Goal: Transaction & Acquisition: Book appointment/travel/reservation

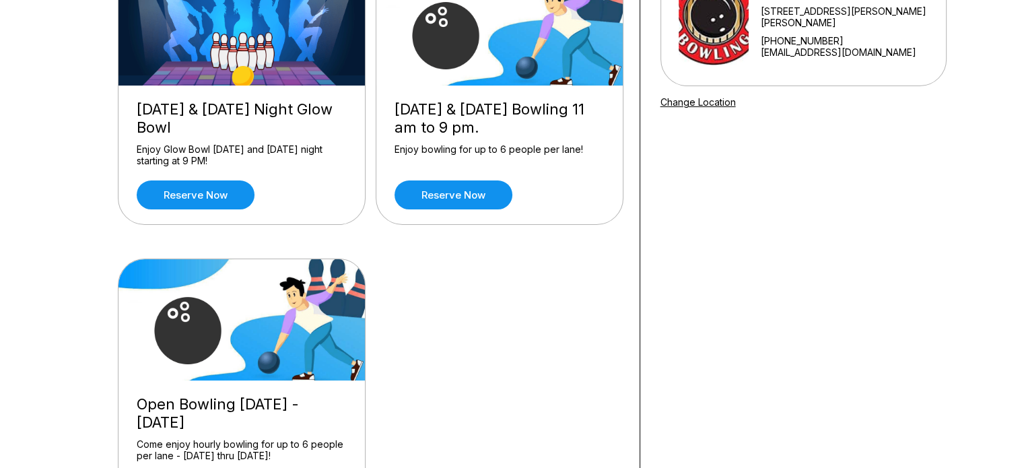
scroll to position [337, 0]
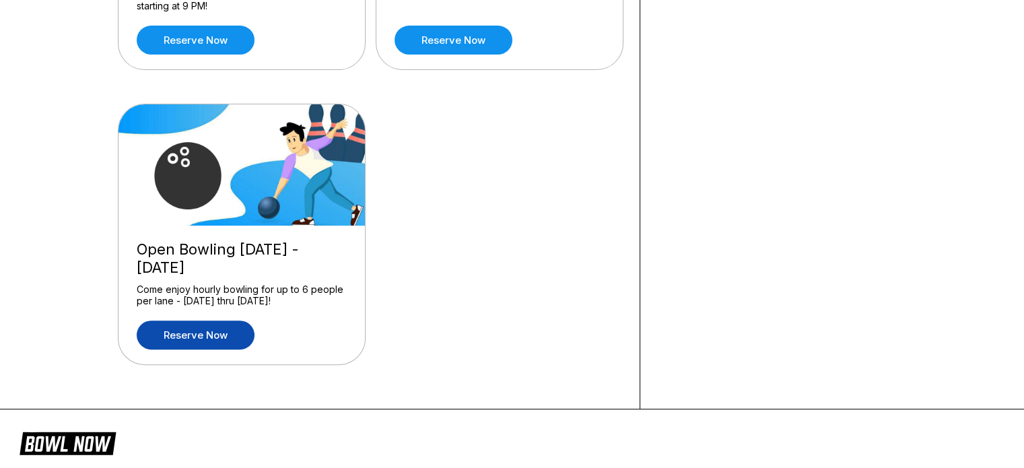
click at [202, 333] on link "Reserve now" at bounding box center [196, 335] width 118 height 29
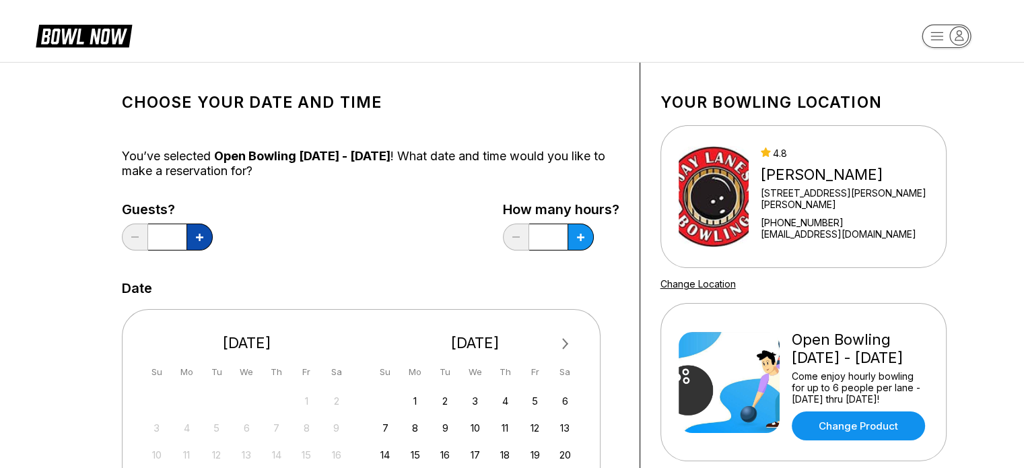
click at [197, 240] on icon at bounding box center [199, 237] width 7 height 7
click at [195, 240] on button at bounding box center [200, 237] width 26 height 27
type input "*"
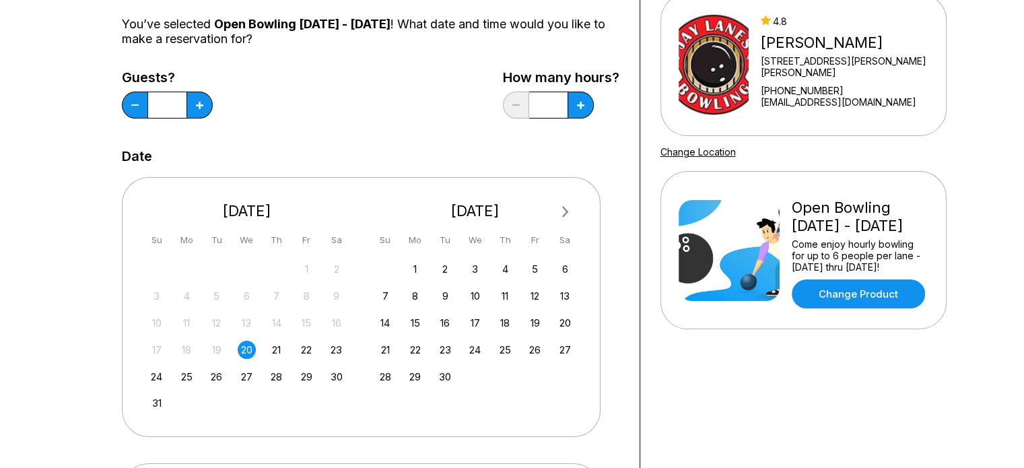
scroll to position [135, 0]
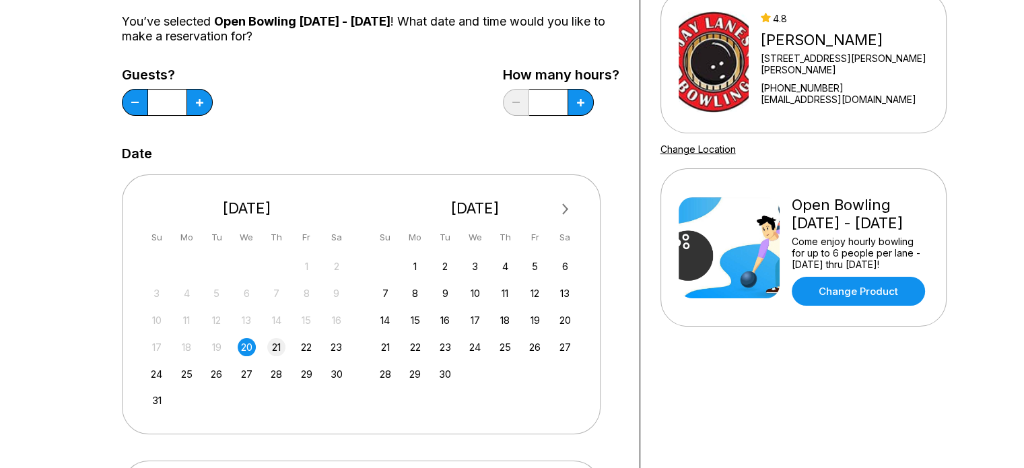
click at [277, 348] on div "21" at bounding box center [276, 347] width 18 height 18
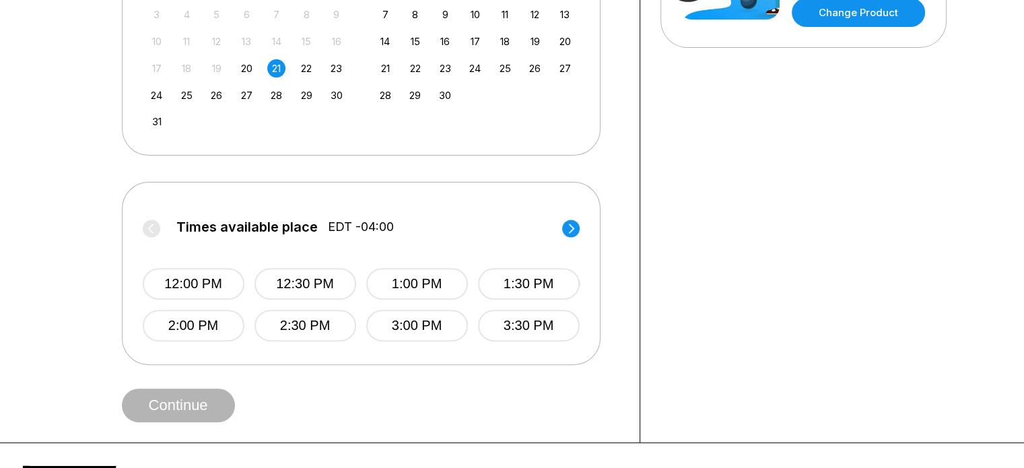
scroll to position [471, 0]
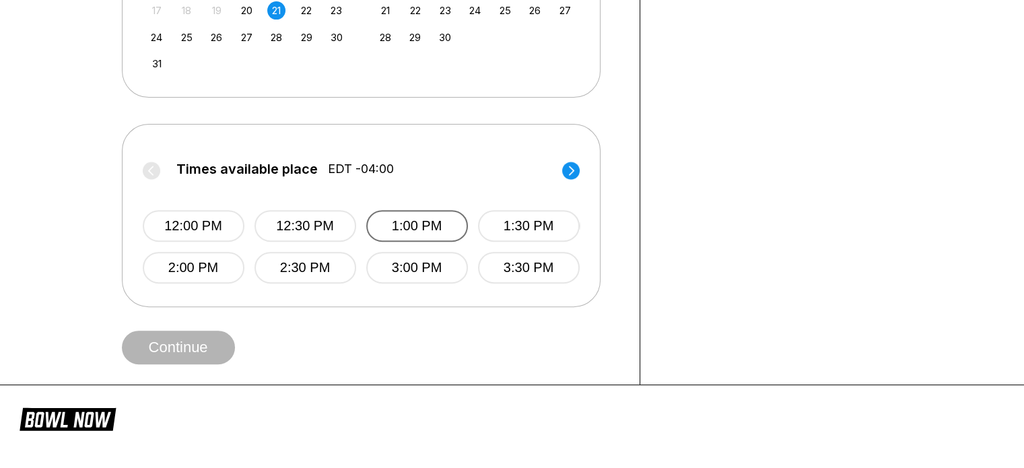
click at [447, 227] on button "1:00 PM" at bounding box center [417, 226] width 102 height 32
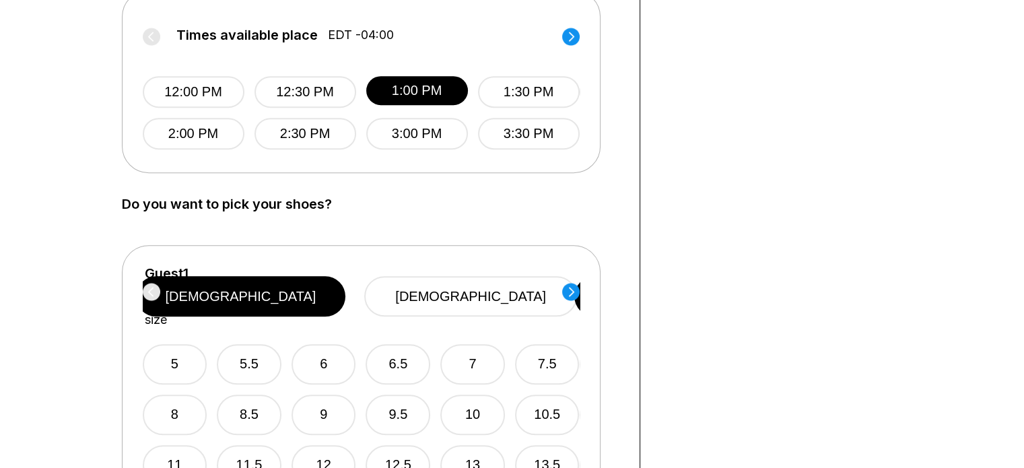
scroll to position [606, 0]
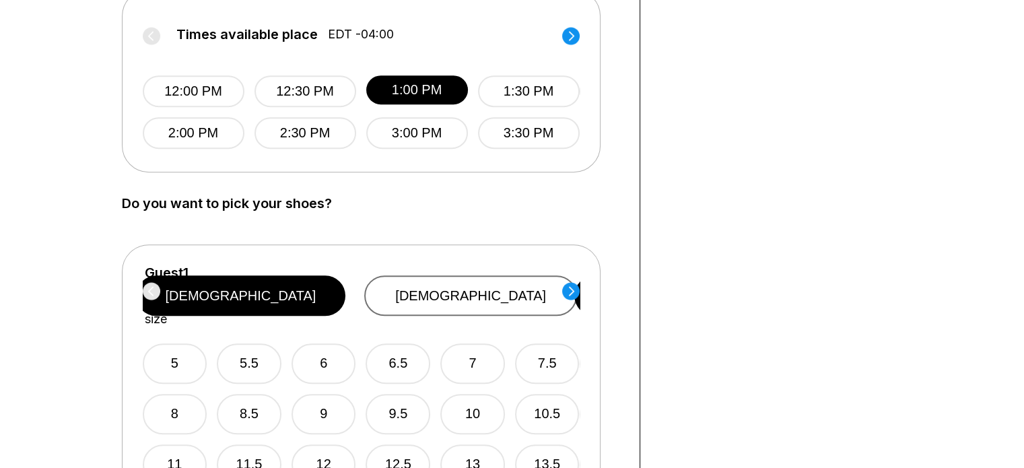
click at [496, 290] on button "[DEMOGRAPHIC_DATA]" at bounding box center [470, 295] width 213 height 40
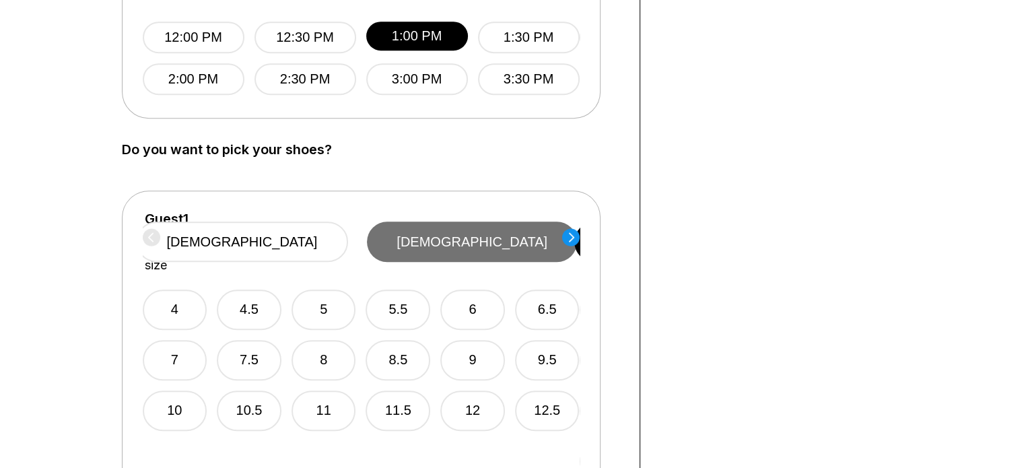
scroll to position [741, 0]
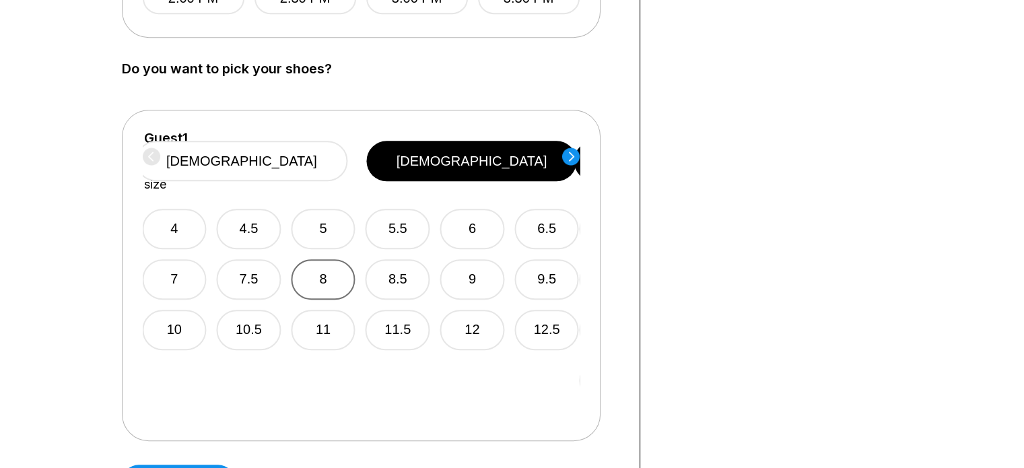
click at [346, 266] on button "8" at bounding box center [323, 279] width 65 height 40
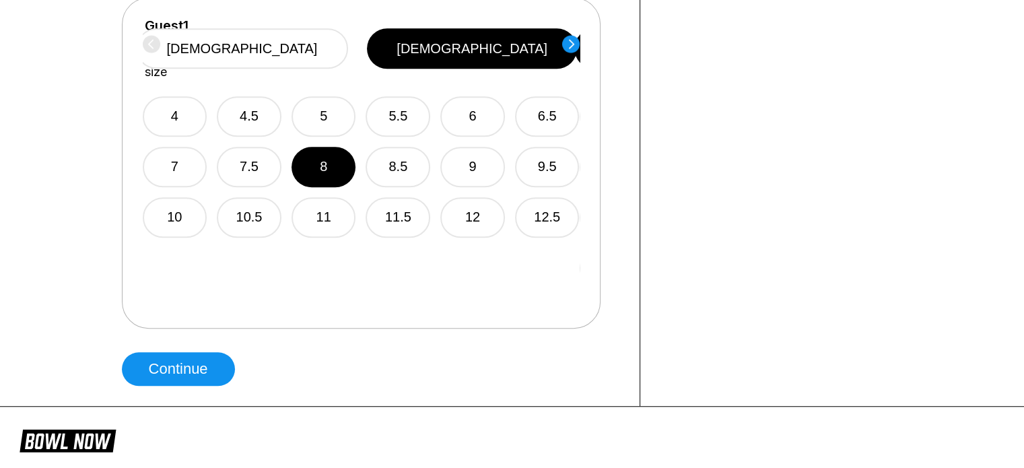
scroll to position [673, 0]
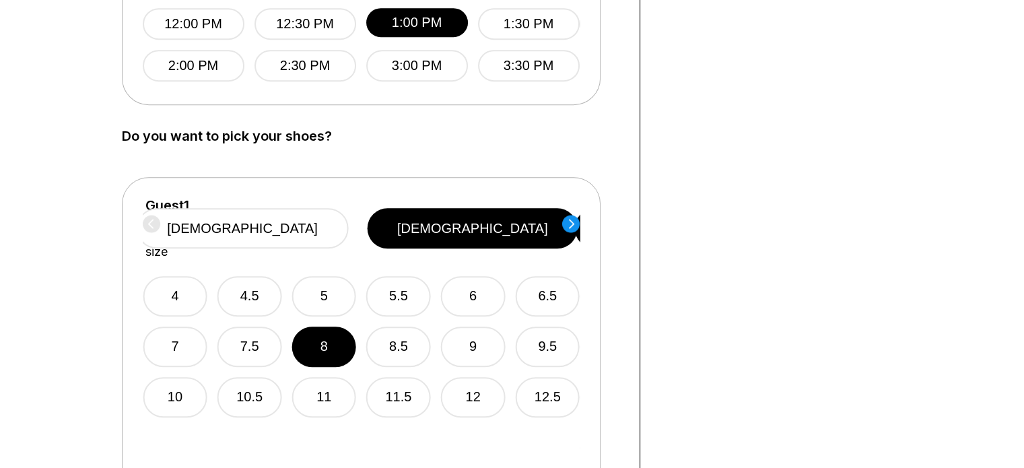
click at [575, 224] on circle at bounding box center [571, 224] width 18 height 18
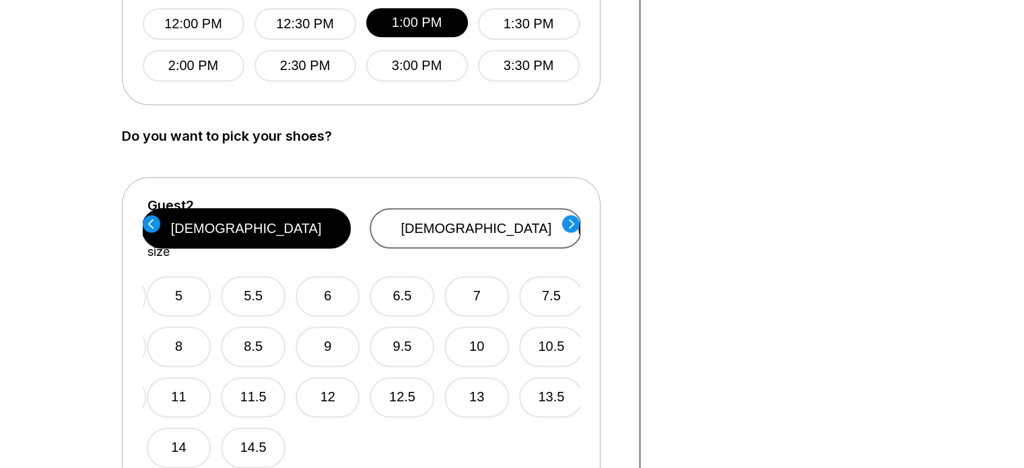
click at [511, 220] on button "[DEMOGRAPHIC_DATA]" at bounding box center [476, 228] width 213 height 40
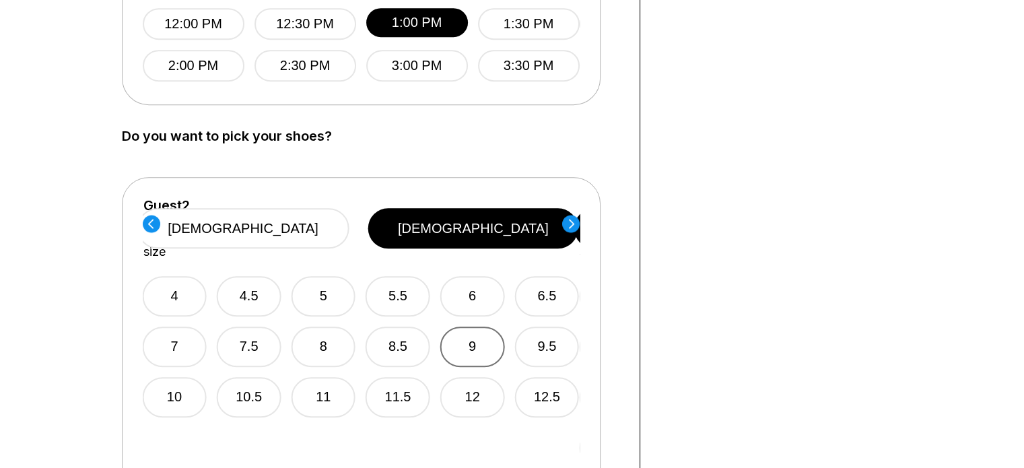
click at [466, 327] on button "9" at bounding box center [472, 347] width 65 height 40
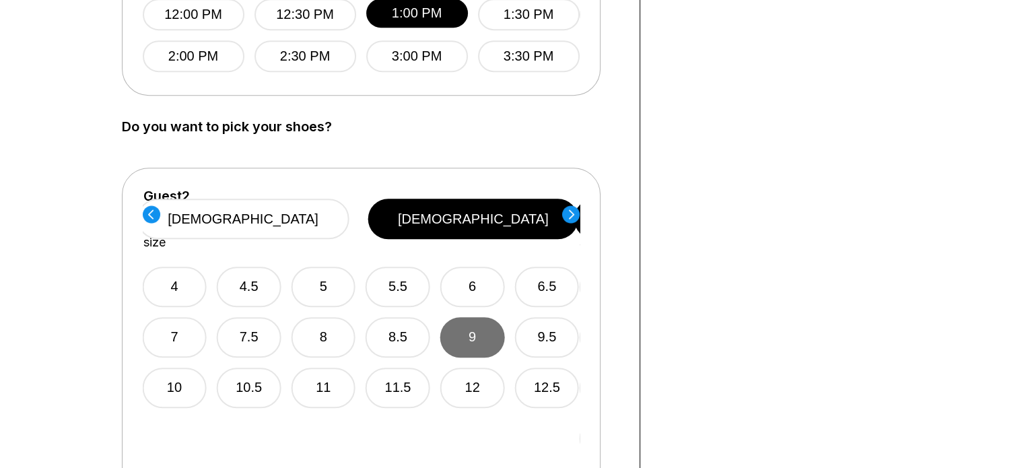
scroll to position [741, 0]
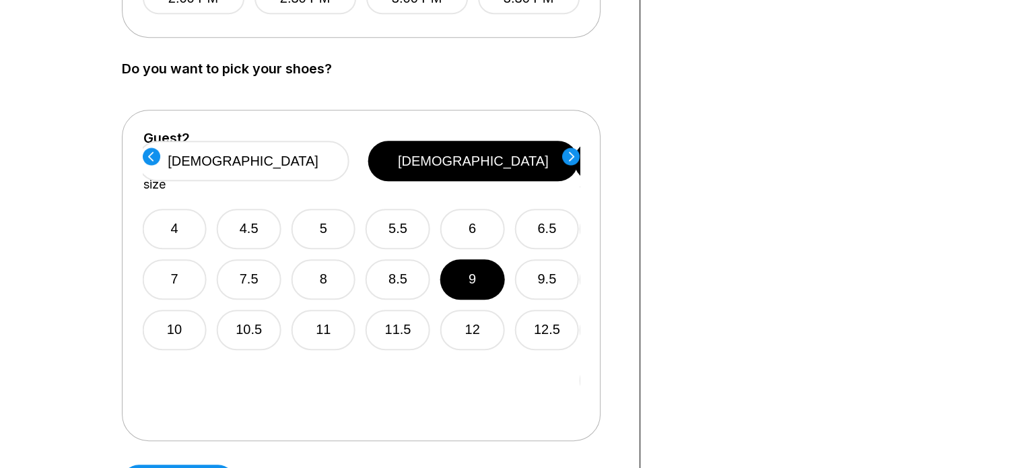
click at [570, 159] on icon at bounding box center [570, 156] width 5 height 9
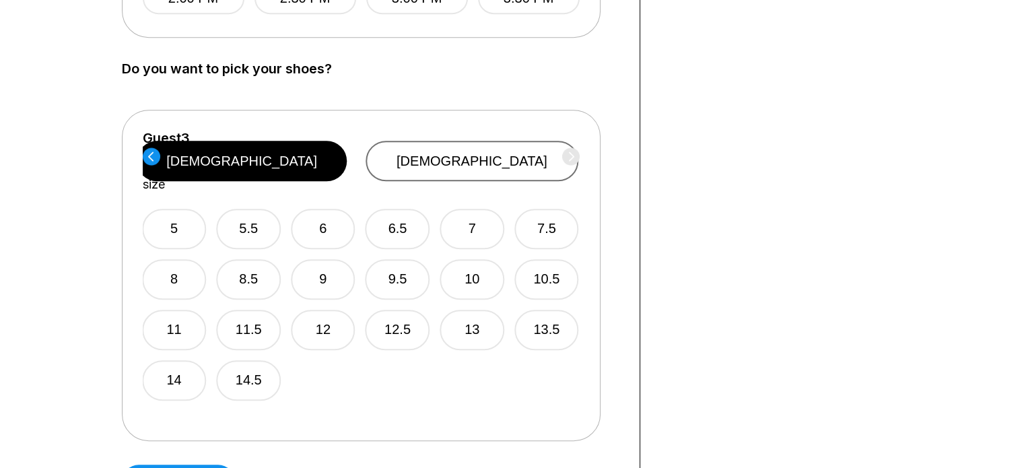
click at [516, 144] on button "[DEMOGRAPHIC_DATA]" at bounding box center [472, 161] width 213 height 40
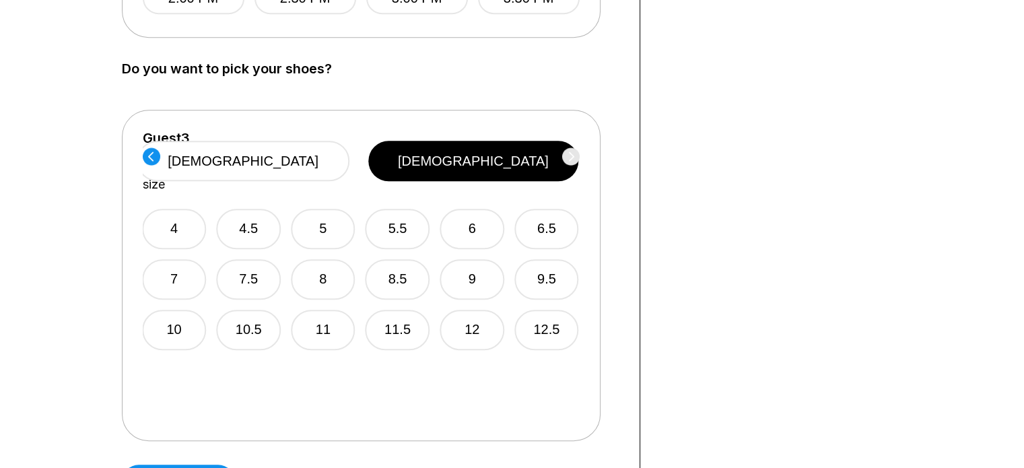
click at [426, 414] on div "Guest 1 Select shoe size [DEMOGRAPHIC_DATA] [DEMOGRAPHIC_DATA] 4 4.5 5 5.5 6 6.…" at bounding box center [361, 276] width 437 height 290
drag, startPoint x: 426, startPoint y: 414, endPoint x: 416, endPoint y: 414, distance: 9.4
click at [422, 414] on div "Guest 1 Select shoe size [DEMOGRAPHIC_DATA] [DEMOGRAPHIC_DATA] 4 4.5 5 5.5 6 6.…" at bounding box center [361, 276] width 437 height 290
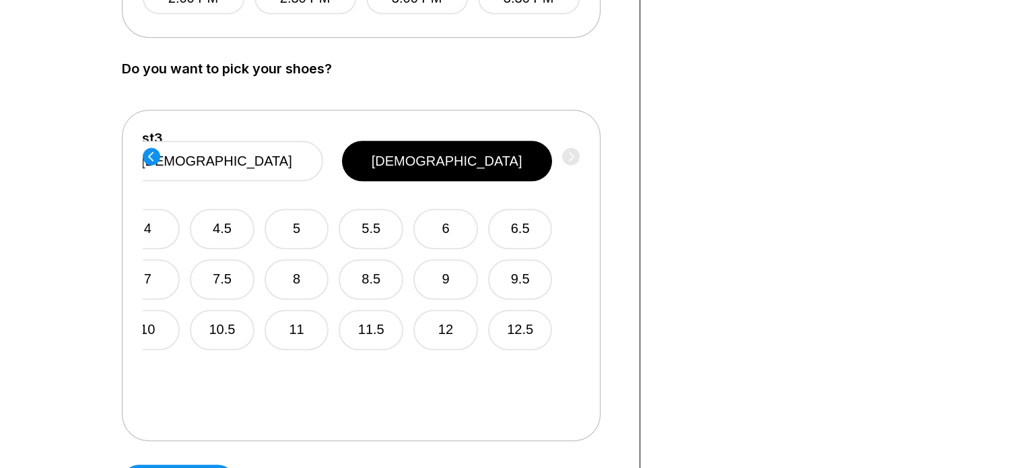
drag, startPoint x: 461, startPoint y: 392, endPoint x: 435, endPoint y: 358, distance: 42.3
click at [435, 358] on div "Guest 1 Select shoe size [DEMOGRAPHIC_DATA] [DEMOGRAPHIC_DATA] 4 4.5 5 5.5 6 6.…" at bounding box center [361, 276] width 437 height 290
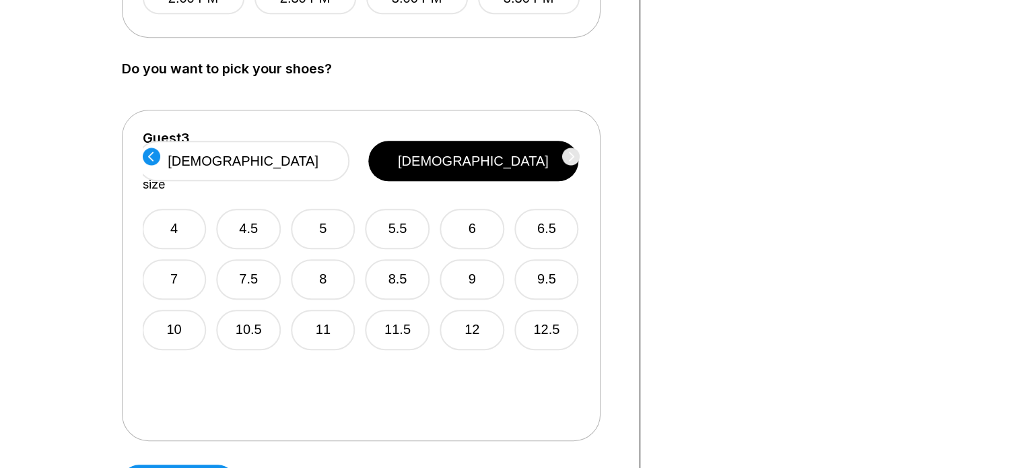
click at [426, 389] on div "Guest 1 Select shoe size [DEMOGRAPHIC_DATA] [DEMOGRAPHIC_DATA] 4 4.5 5 5.5 6 6.…" at bounding box center [361, 276] width 437 height 290
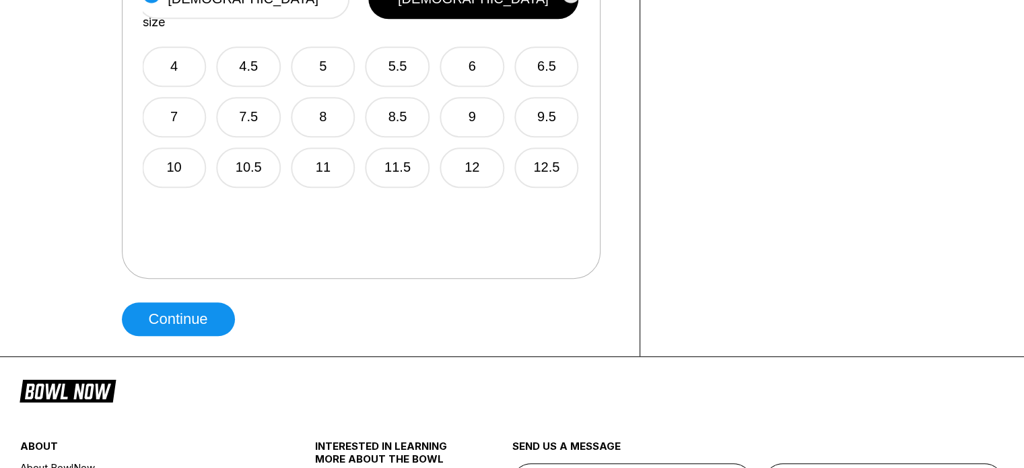
scroll to position [1010, 0]
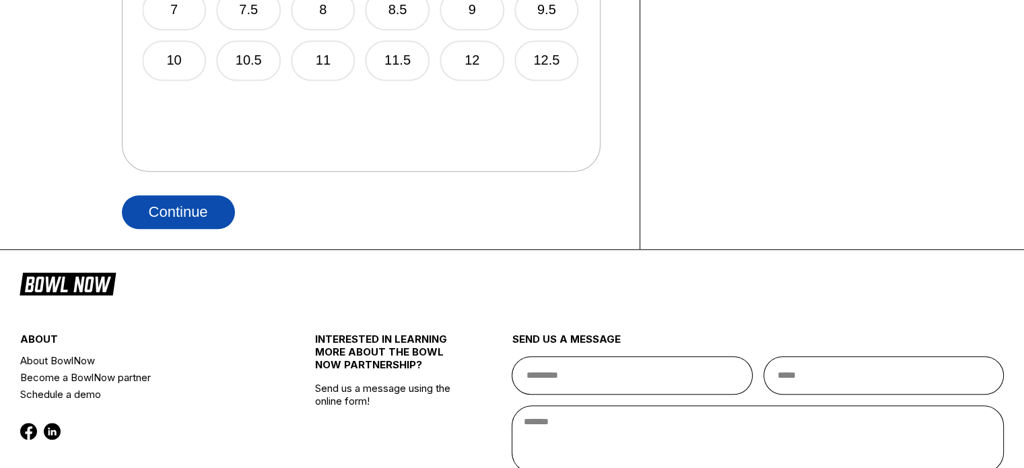
click at [193, 209] on button "Continue" at bounding box center [178, 212] width 113 height 34
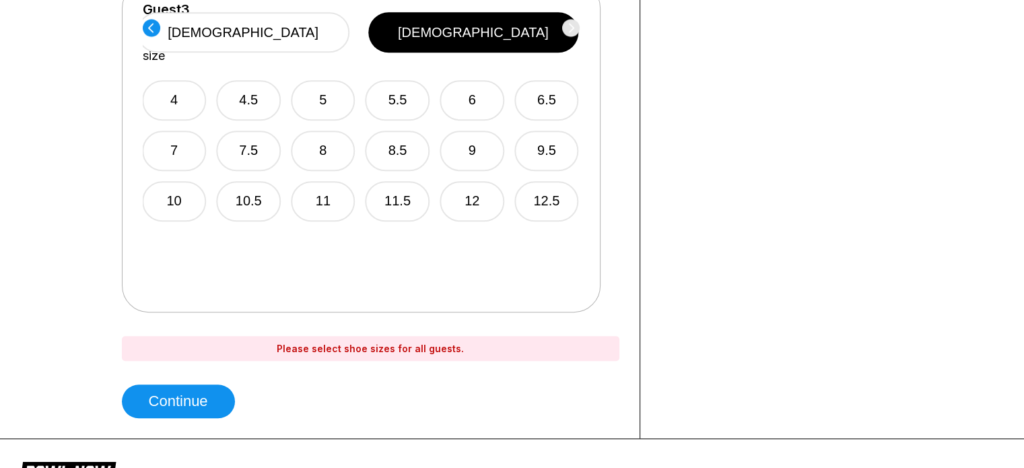
scroll to position [808, 0]
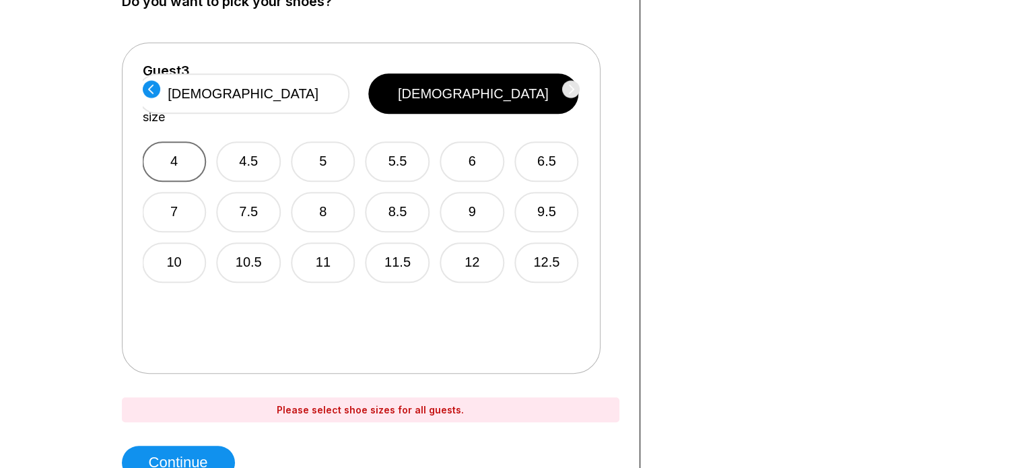
click at [170, 143] on button "4" at bounding box center [174, 161] width 65 height 40
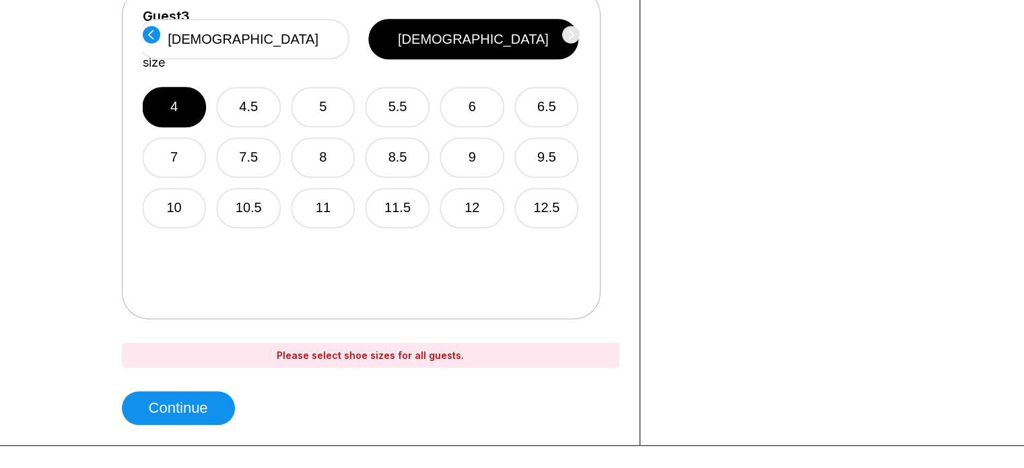
scroll to position [943, 0]
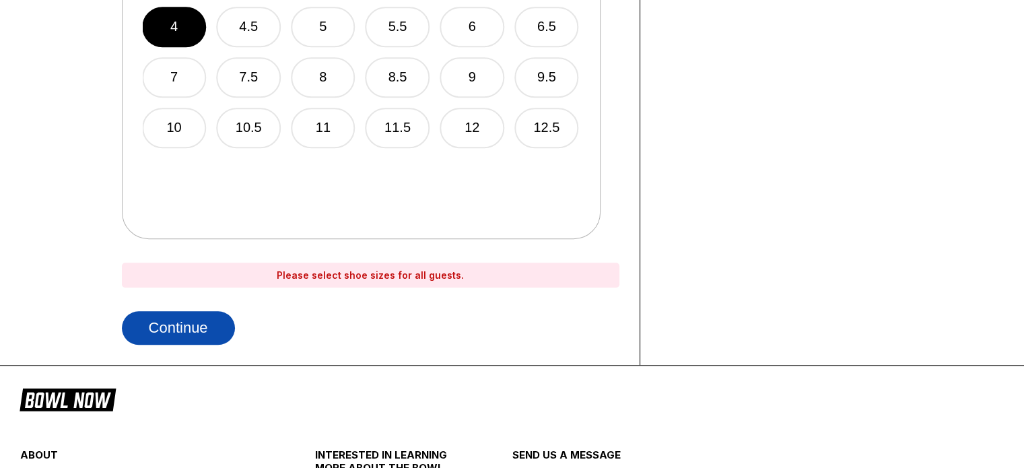
click at [200, 326] on button "Continue" at bounding box center [178, 328] width 113 height 34
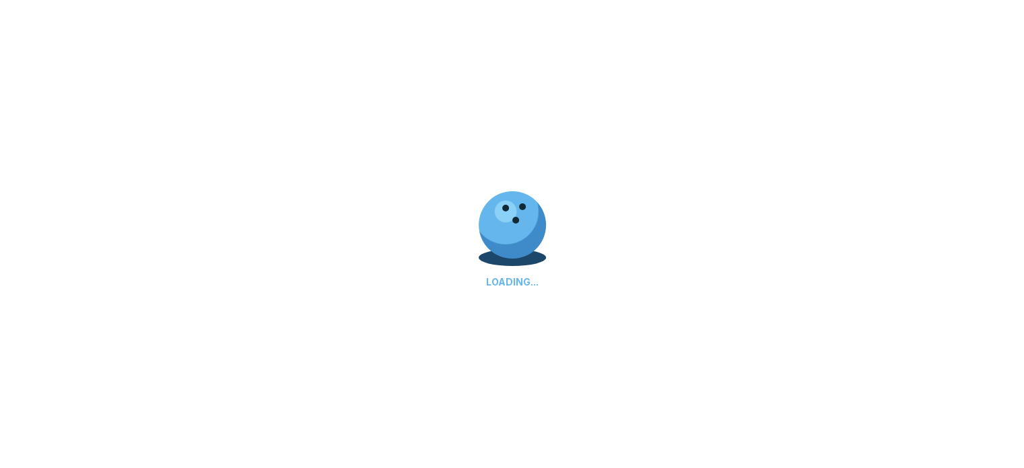
select select "**"
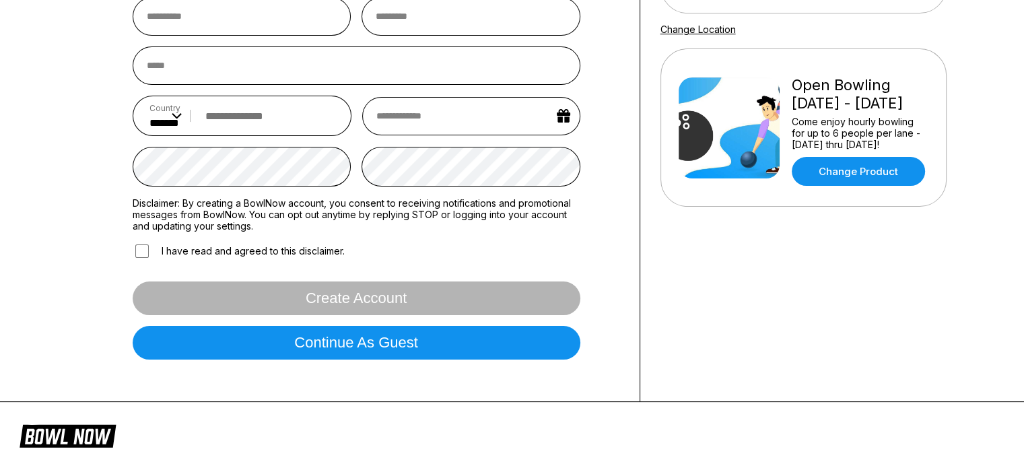
scroll to position [269, 0]
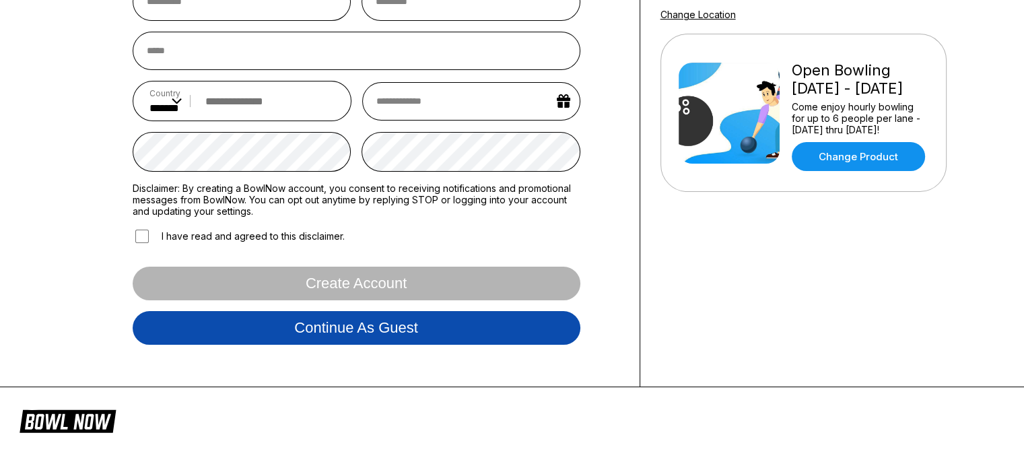
click at [310, 329] on button "Continue as guest" at bounding box center [357, 328] width 448 height 34
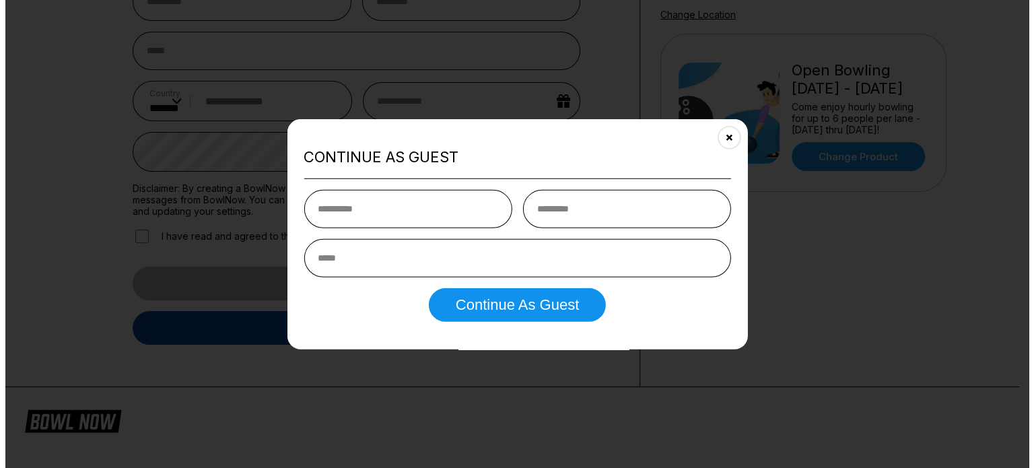
scroll to position [251, 0]
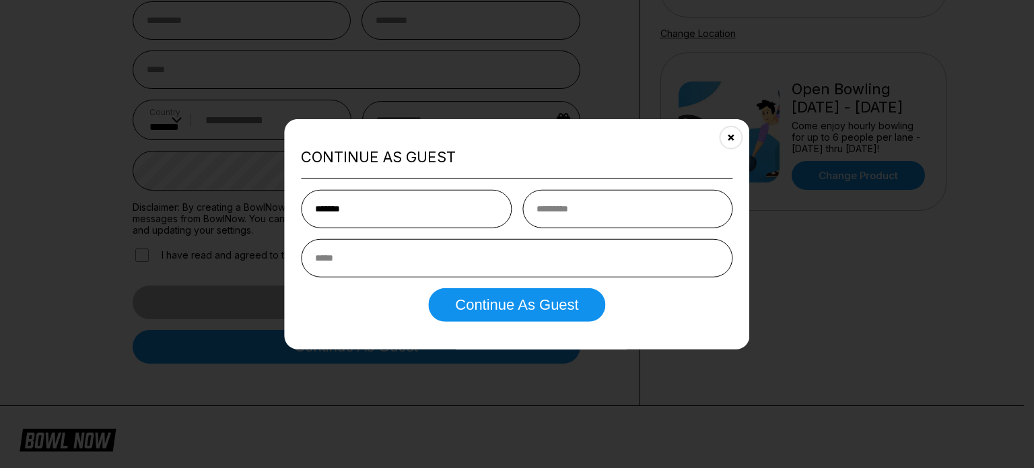
type input "*******"
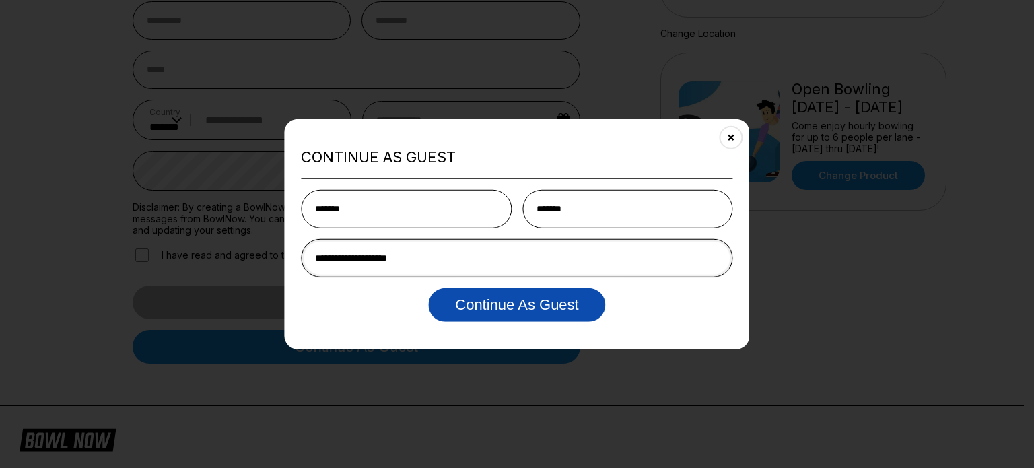
type input "**********"
click at [513, 298] on button "Continue as Guest" at bounding box center [516, 305] width 177 height 34
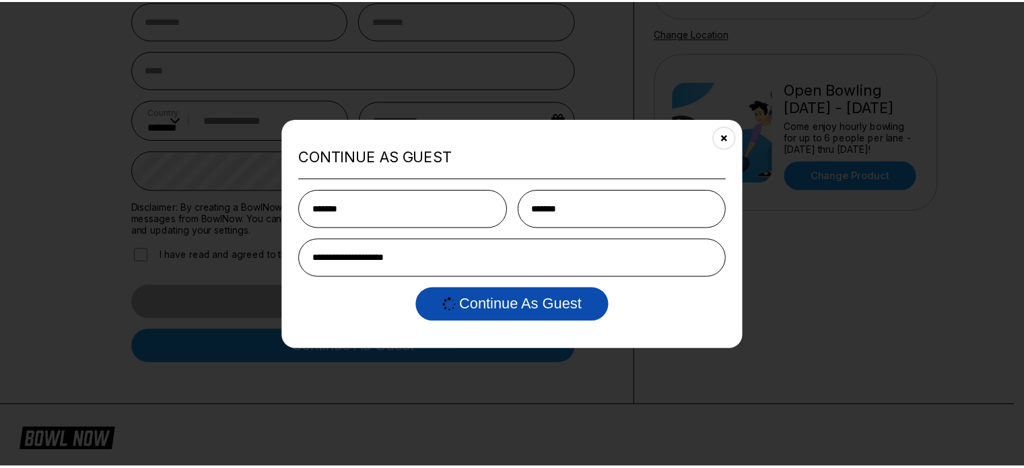
scroll to position [0, 0]
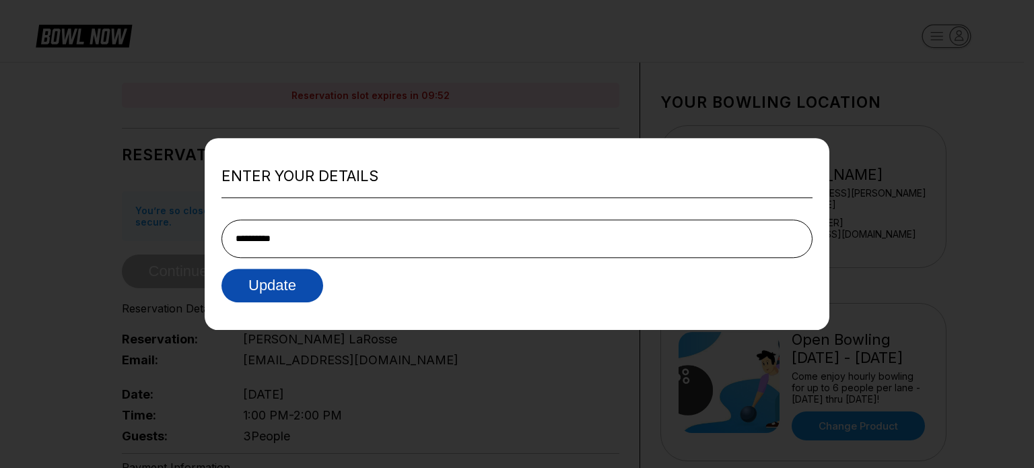
type input "**********"
click at [288, 285] on button "Update" at bounding box center [273, 286] width 102 height 34
